Goal: Task Accomplishment & Management: Use online tool/utility

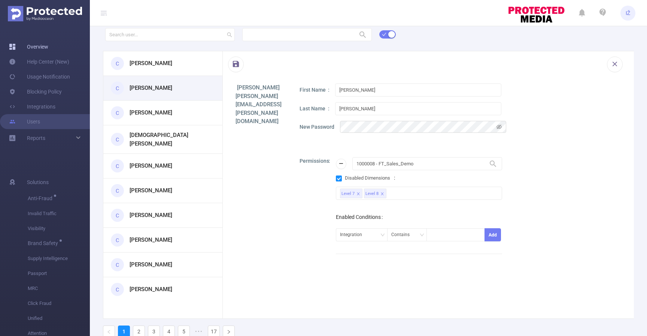
click at [39, 48] on link "Overview" at bounding box center [28, 46] width 39 height 15
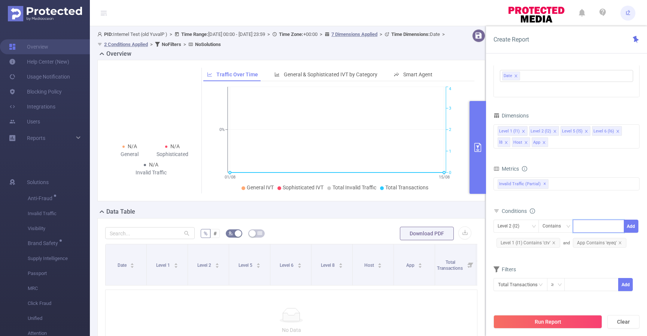
click at [580, 229] on input at bounding box center [578, 227] width 3 height 10
type input "zdvsdfs"
click at [599, 205] on div "Metrics Proxy Traffic Total Sophisticated IVT Automated and Emulated Activity I…" at bounding box center [566, 185] width 146 height 42
click at [559, 324] on button "Run Report" at bounding box center [547, 321] width 109 height 13
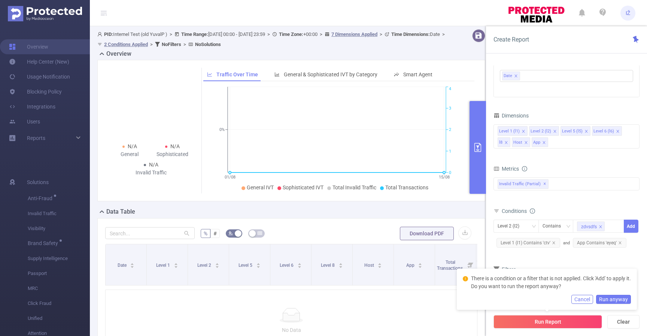
click at [585, 299] on button "Cancel" at bounding box center [582, 299] width 22 height 9
